Goal: Transaction & Acquisition: Obtain resource

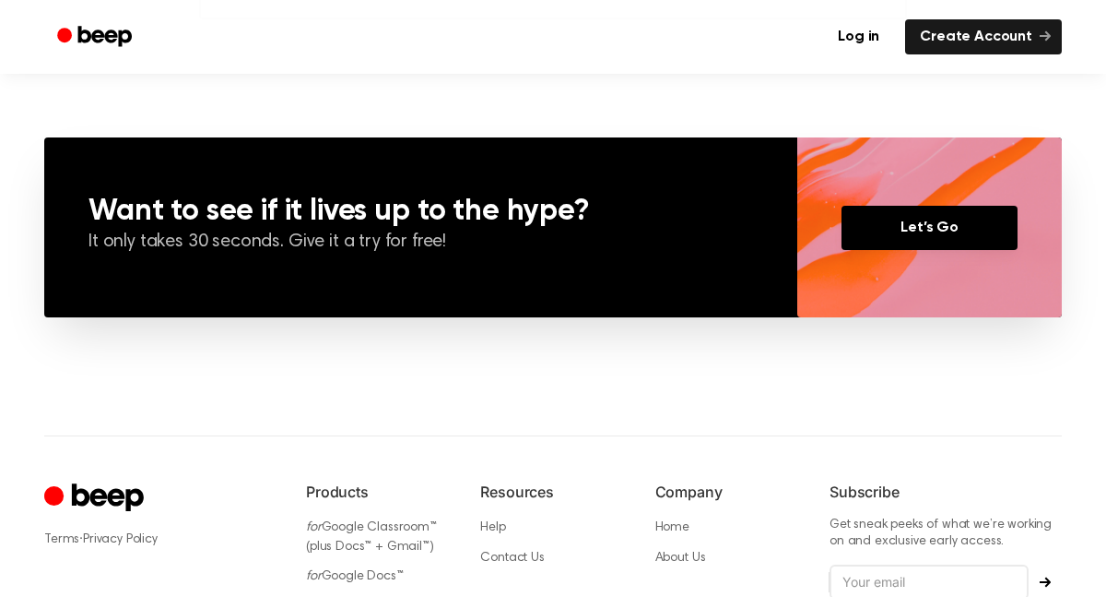
scroll to position [1291, 0]
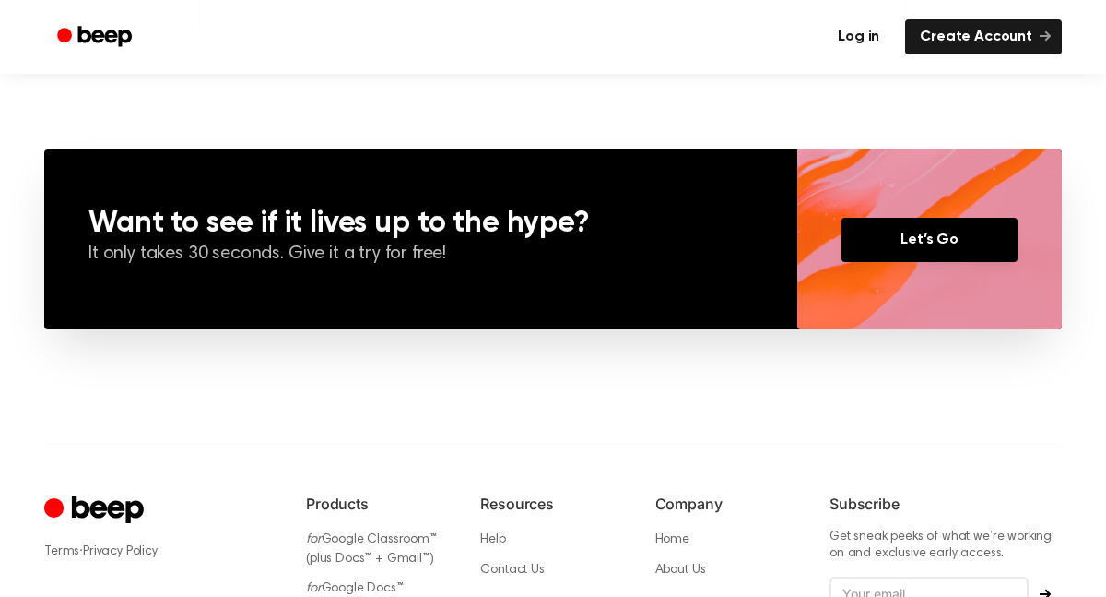
click at [883, 30] on link "Log in" at bounding box center [858, 36] width 71 height 35
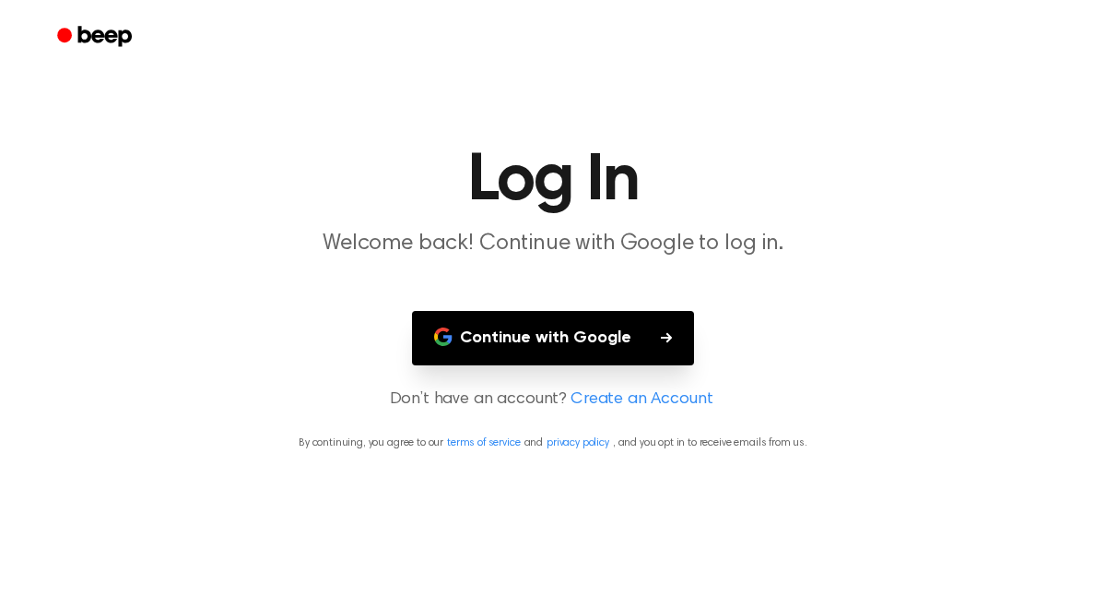
click at [650, 309] on main "Log In Welcome back! Continue with Google to log in. Continue with Google Don’t…" at bounding box center [553, 298] width 1106 height 597
click at [649, 323] on button "Continue with Google" at bounding box center [553, 338] width 282 height 54
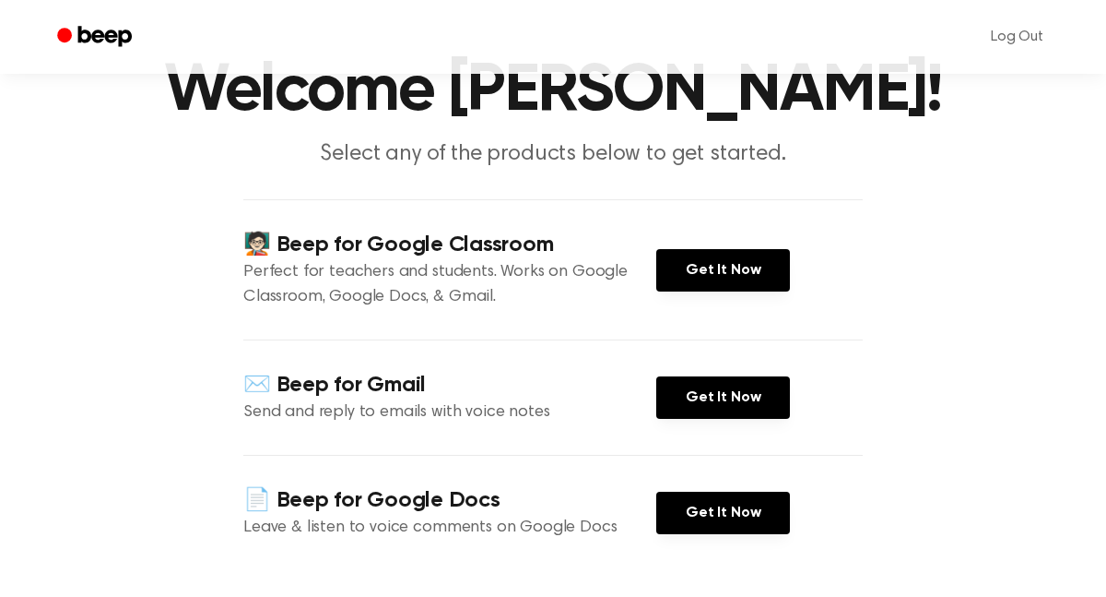
scroll to position [100, 0]
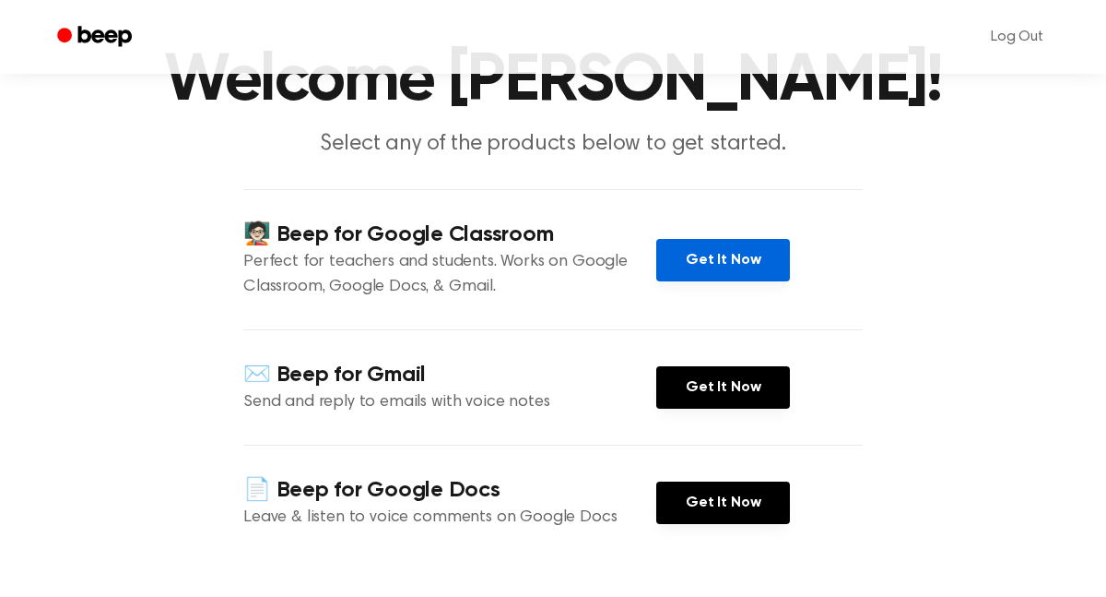
click at [727, 267] on link "Get It Now" at bounding box center [723, 260] width 134 height 42
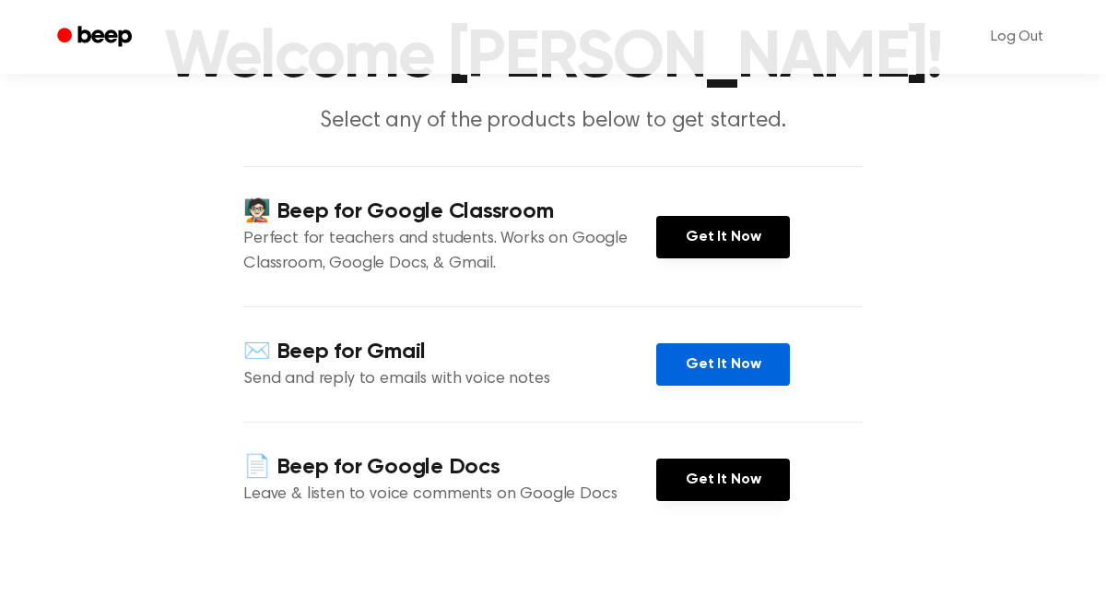
scroll to position [0, 0]
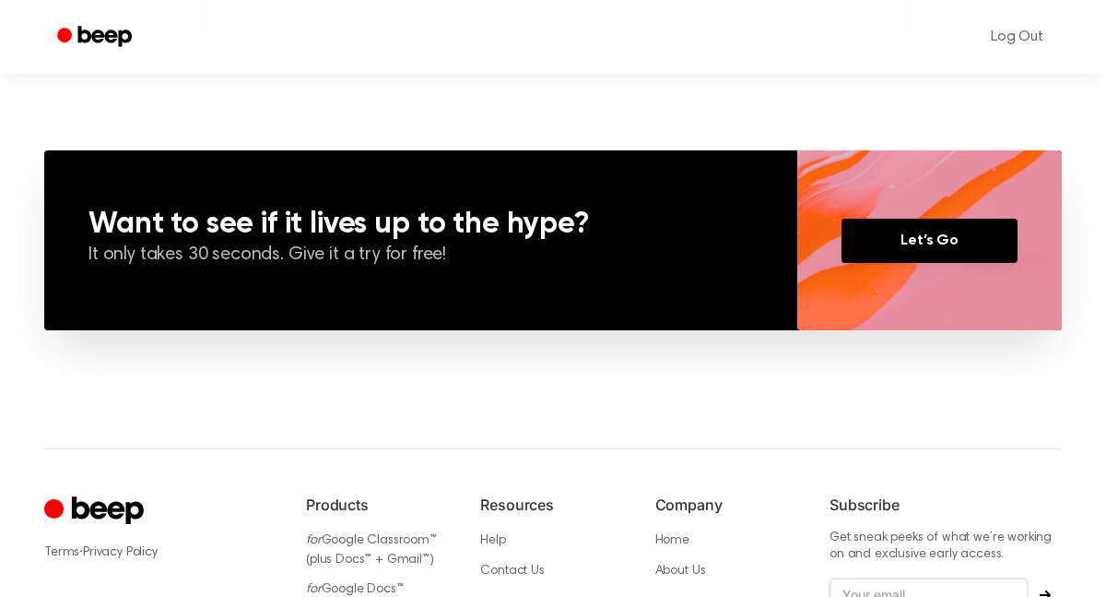
scroll to position [850, 0]
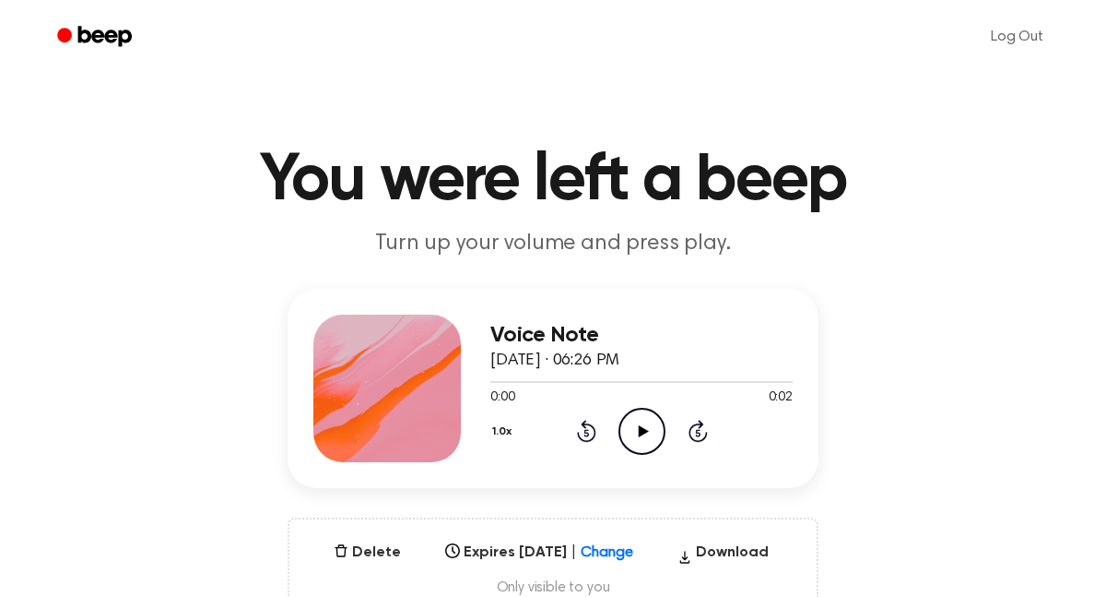
click at [656, 423] on icon "Play Audio" at bounding box center [642, 431] width 47 height 47
click at [643, 429] on icon at bounding box center [643, 431] width 10 height 12
